Goal: Communication & Community: Answer question/provide support

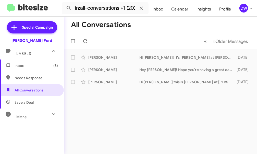
click at [36, 70] on span "Inbox (3)" at bounding box center [32, 65] width 64 height 12
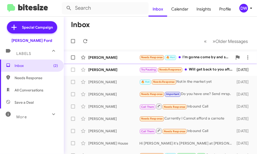
click at [194, 59] on div "Needs Response 🔥 Hot I'm gonna come by and speak with Jasmine after two after t…" at bounding box center [185, 57] width 93 height 6
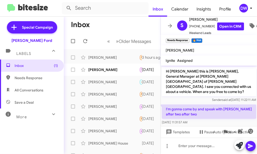
click at [246, 7] on div "DW" at bounding box center [243, 8] width 9 height 9
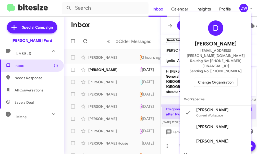
click at [221, 78] on span "Change Organization" at bounding box center [215, 82] width 35 height 9
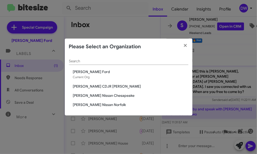
click at [104, 95] on span "[PERSON_NAME] Nissan Chesapeake" at bounding box center [130, 95] width 115 height 5
